Goal: Check status: Check status

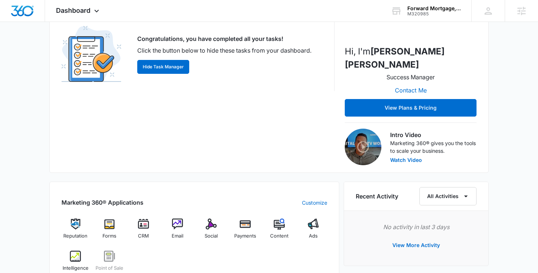
scroll to position [132, 0]
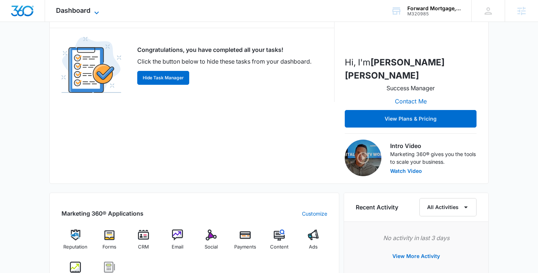
click at [86, 8] on span "Dashboard" at bounding box center [73, 11] width 34 height 8
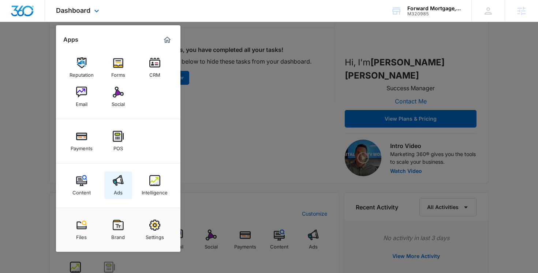
click at [118, 172] on link "Ads" at bounding box center [118, 186] width 28 height 28
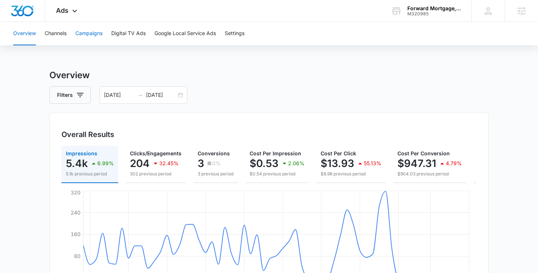
click at [83, 32] on button "Campaigns" at bounding box center [88, 33] width 27 height 23
click at [179, 97] on div "05/17/2025 07/16/2025" at bounding box center [144, 95] width 88 height 18
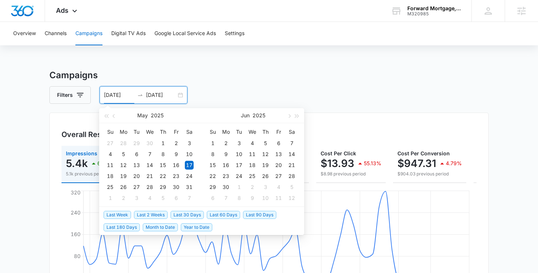
click at [216, 213] on span "Last 60 Days" at bounding box center [223, 215] width 33 height 8
type input "[DATE]"
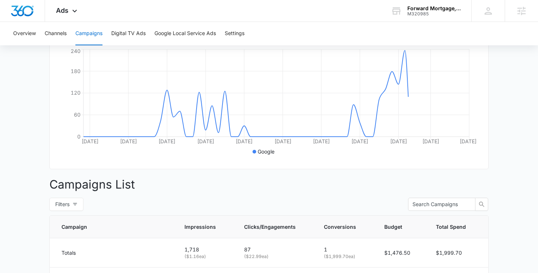
scroll to position [248, 0]
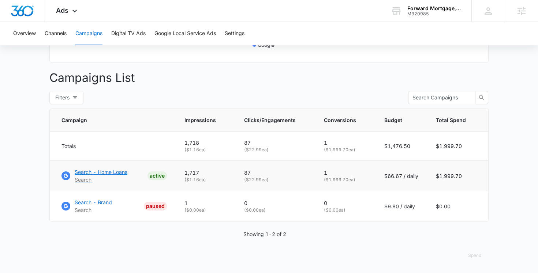
click at [120, 172] on p "Search - Home Loans" at bounding box center [101, 172] width 53 height 8
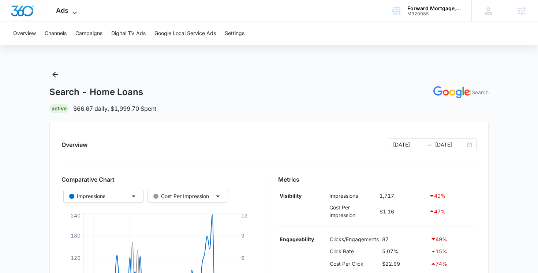
click at [59, 7] on span "Ads" at bounding box center [62, 11] width 12 height 8
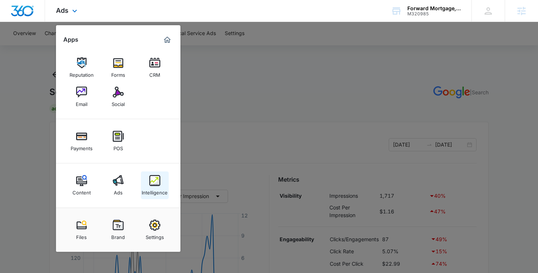
click at [157, 184] on img at bounding box center [154, 180] width 11 height 11
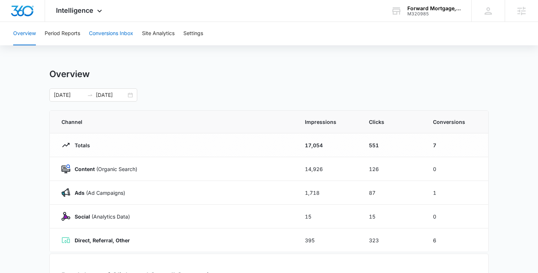
click at [120, 30] on button "Conversions Inbox" at bounding box center [111, 33] width 44 height 23
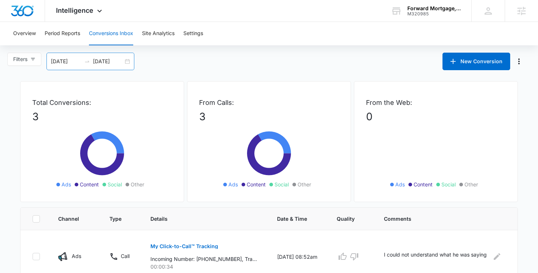
click at [127, 62] on div "[DATE] [DATE]" at bounding box center [90, 62] width 88 height 18
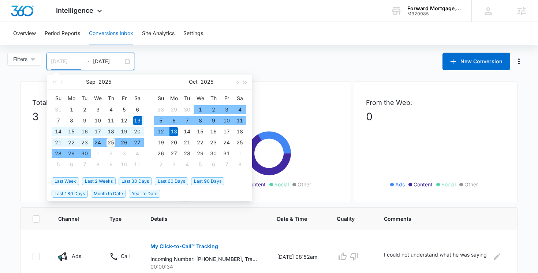
type input "[DATE]"
click at [115, 143] on div "25" at bounding box center [110, 142] width 9 height 9
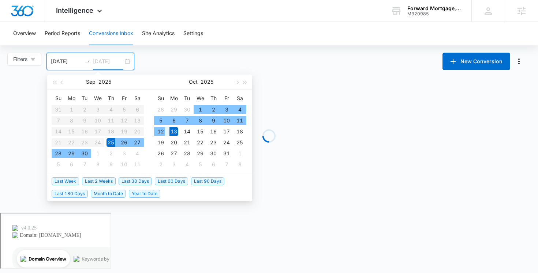
type input "[DATE]"
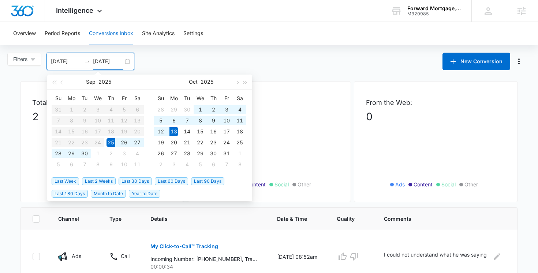
click at [206, 61] on div "Filters [DATE] [DATE] New Conversion [DATE] Su Mo Tu We Th Fr Sa 31 1 2 3 4 5 6…" at bounding box center [269, 62] width 538 height 18
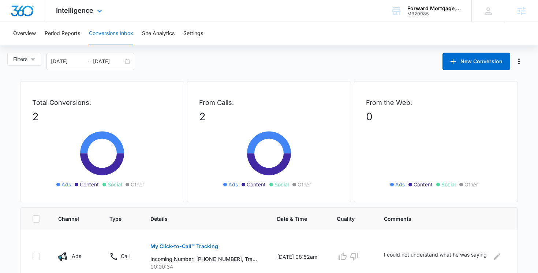
click at [85, 16] on div "Intelligence Apps Reputation Forms CRM Email Social Payments POS Content Ads In…" at bounding box center [80, 11] width 70 height 22
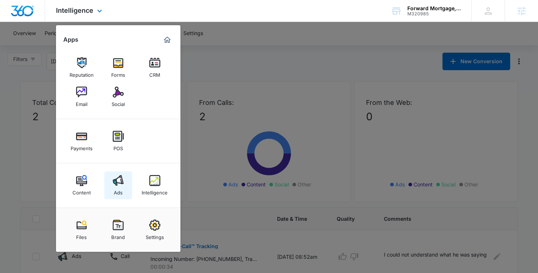
click at [120, 185] on img at bounding box center [118, 180] width 11 height 11
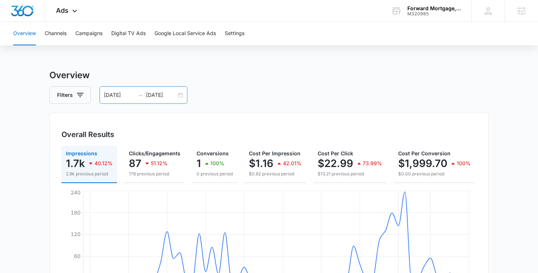
click at [180, 97] on div "[DATE] [DATE]" at bounding box center [144, 95] width 88 height 18
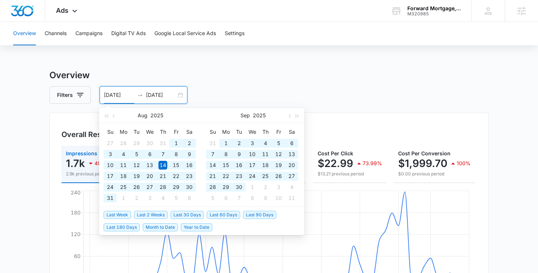
click at [201, 226] on span "Year to Date" at bounding box center [196, 228] width 31 height 8
type input "[DATE]"
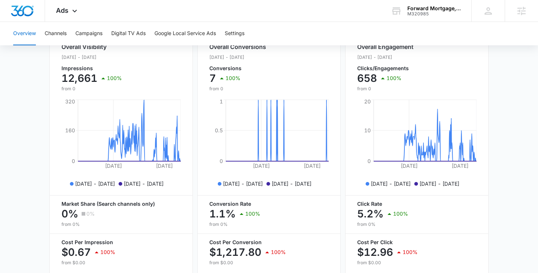
scroll to position [321, 0]
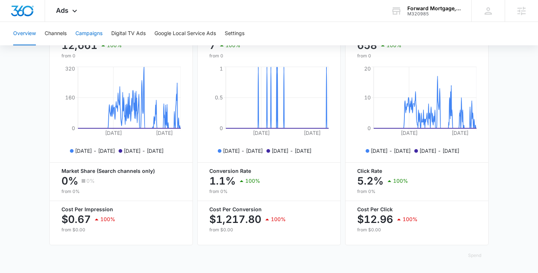
click at [98, 34] on button "Campaigns" at bounding box center [88, 33] width 27 height 23
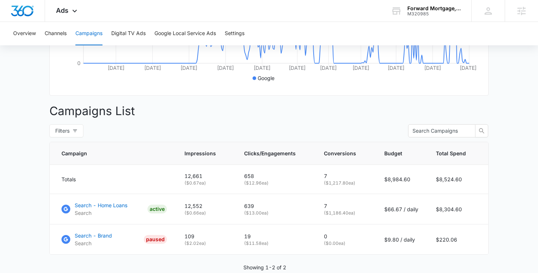
scroll to position [217, 0]
